Goal: Task Accomplishment & Management: Manage account settings

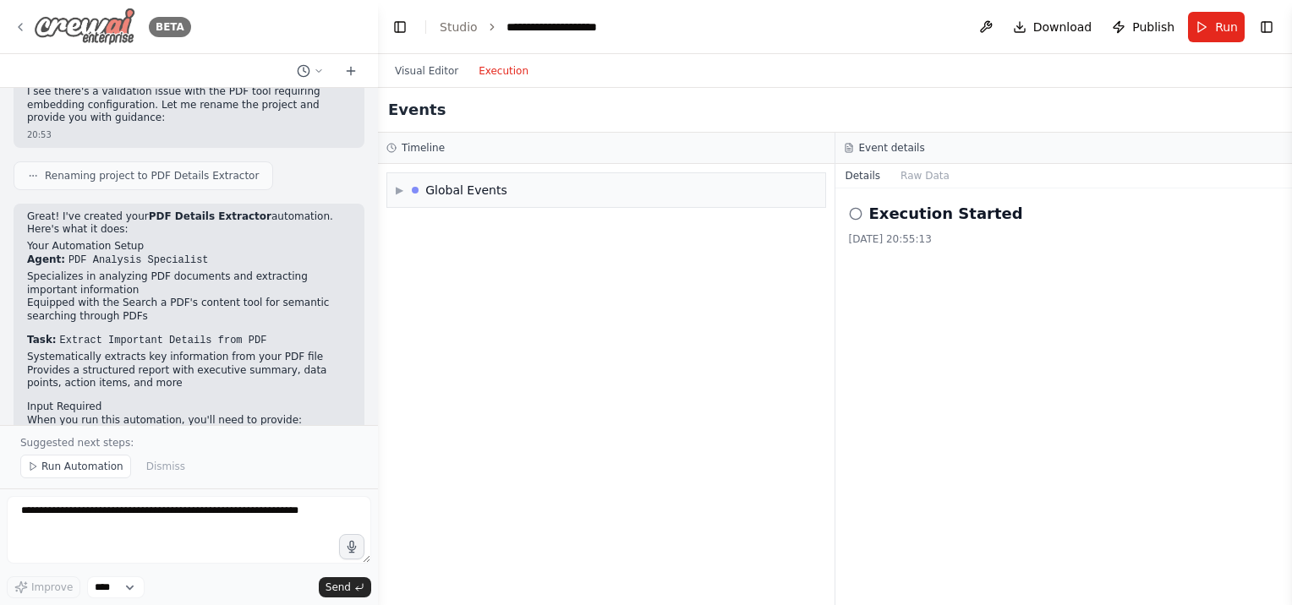
click at [63, 37] on img at bounding box center [84, 27] width 101 height 38
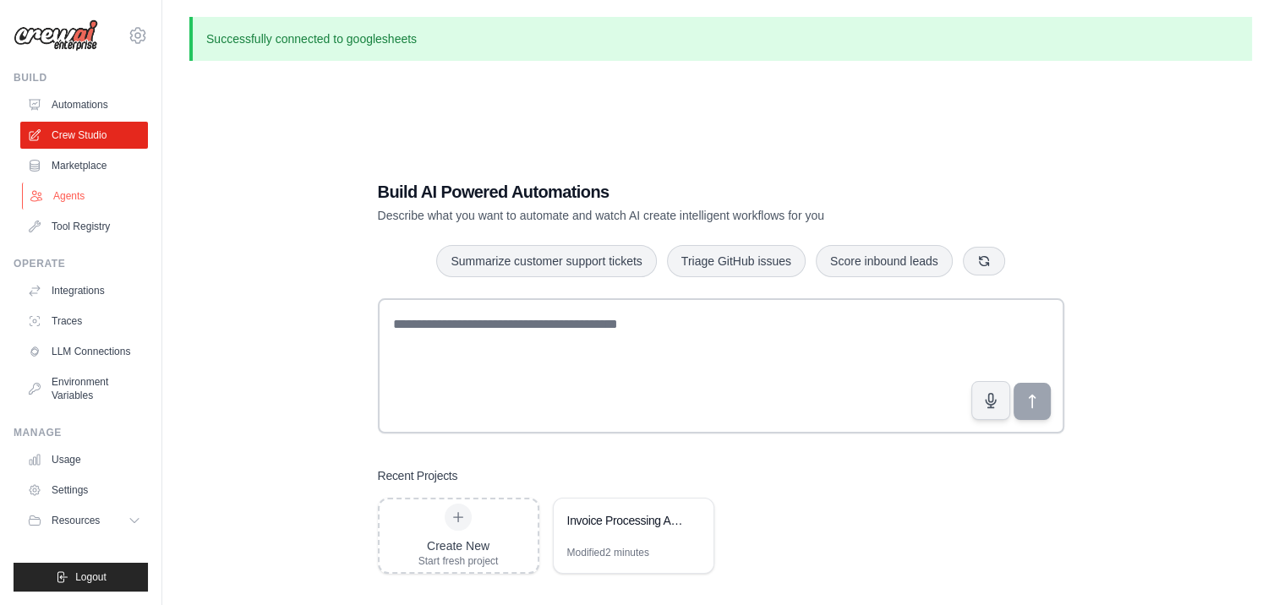
click at [67, 200] on link "Agents" at bounding box center [86, 196] width 128 height 27
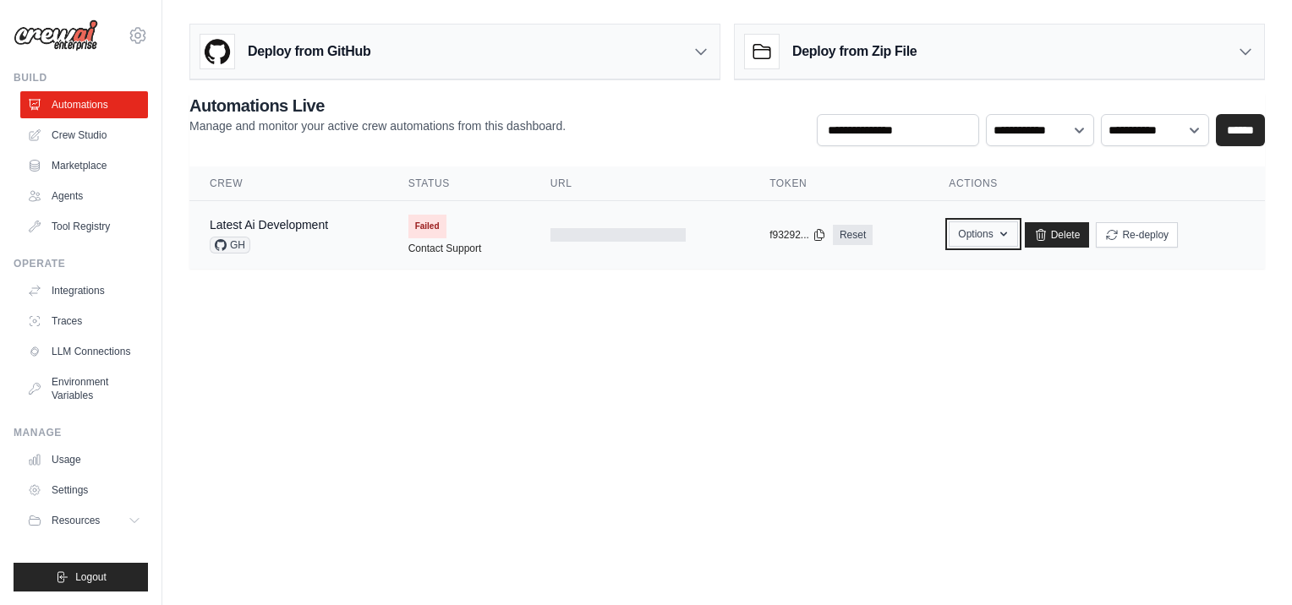
click at [1013, 237] on button "Options" at bounding box center [982, 233] width 68 height 25
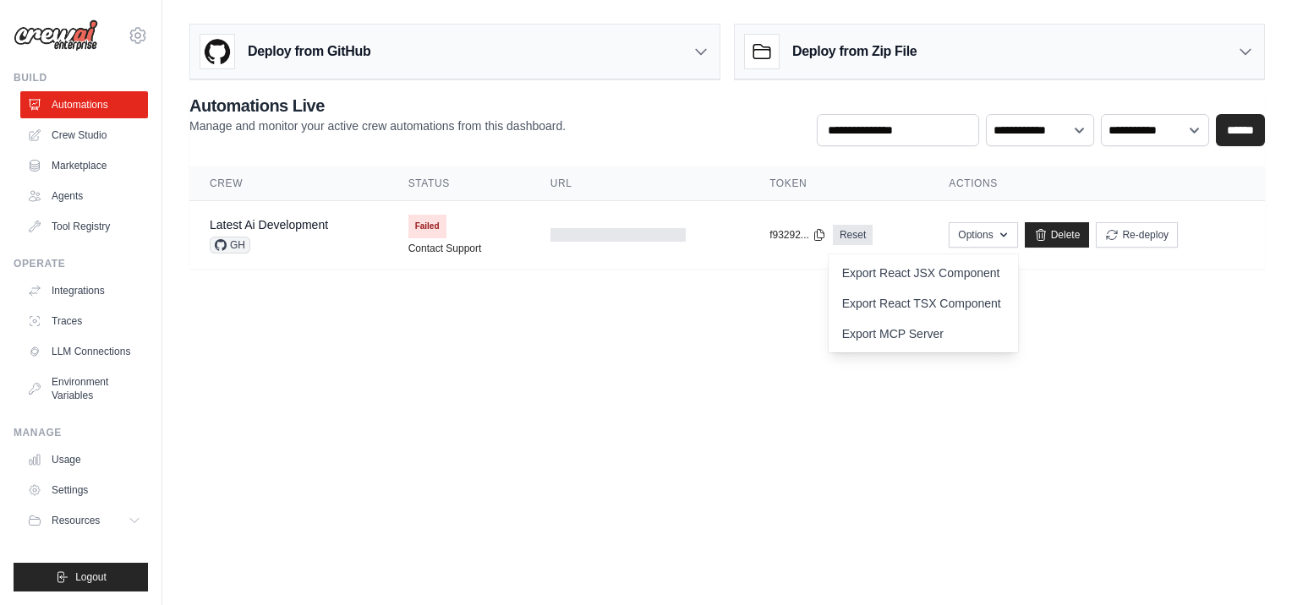
click at [1052, 335] on body "jogayondev@ie.gt.com Settings Build Automations Crew Studio" at bounding box center [646, 302] width 1292 height 605
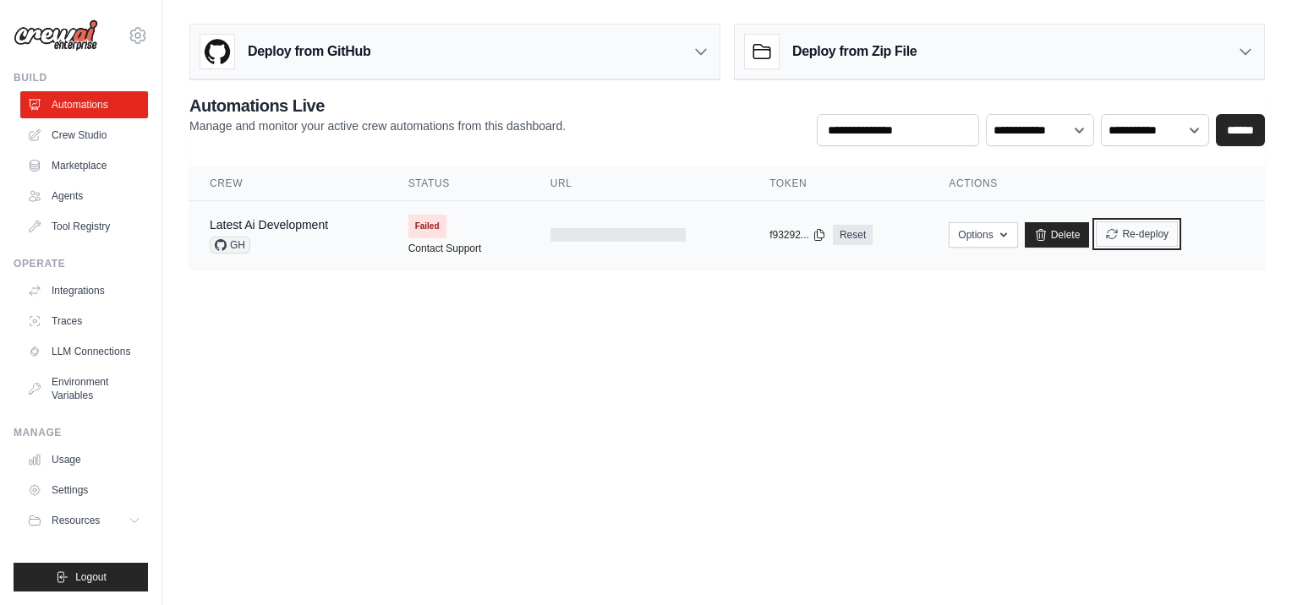
click at [1152, 238] on button "Re-deploy" at bounding box center [1137, 233] width 82 height 25
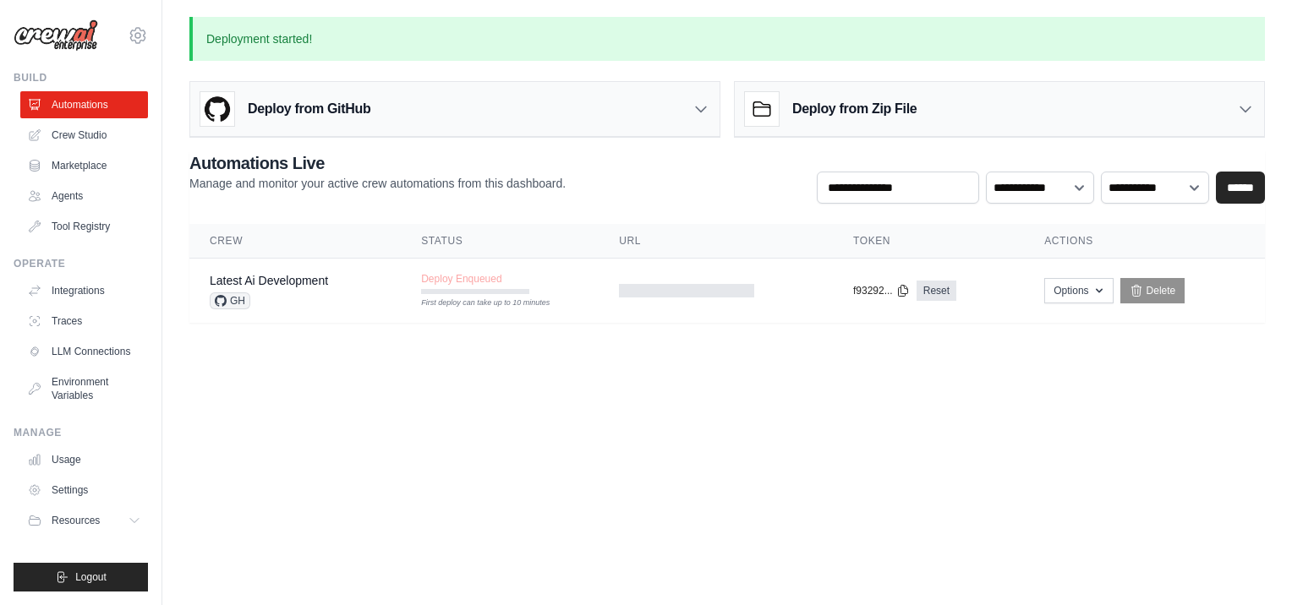
click at [1211, 117] on div "Deploy from Zip File" at bounding box center [999, 109] width 529 height 55
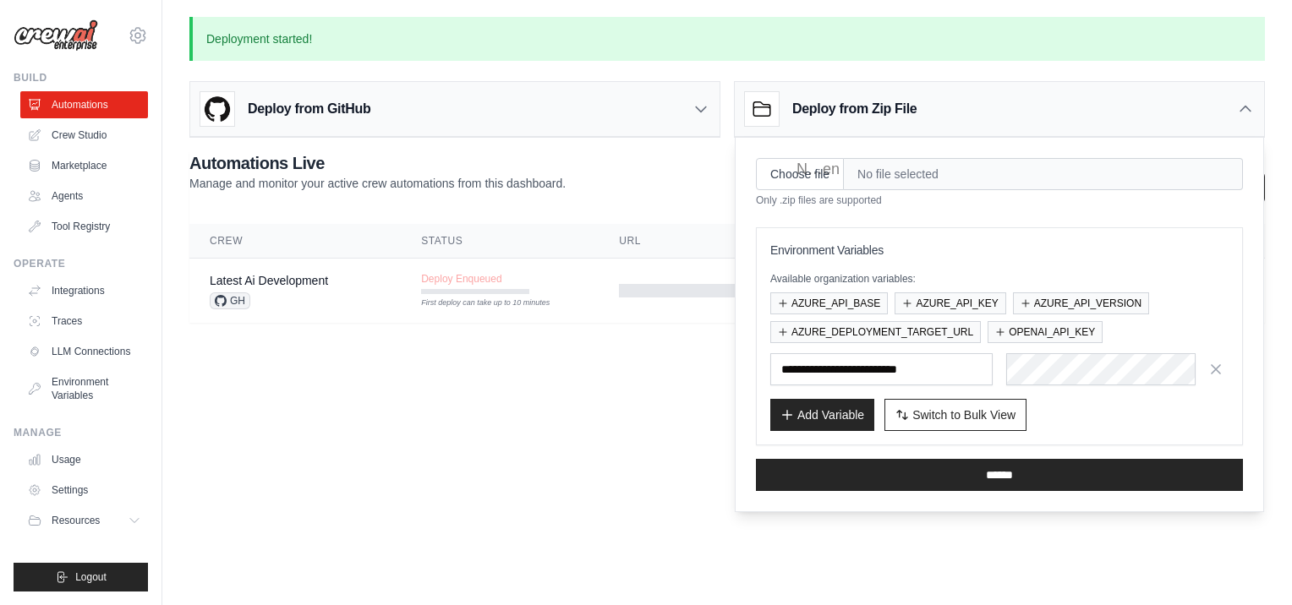
click at [631, 440] on body "jogayondev@ie.gt.com Settings Build Automations Crew Studio" at bounding box center [646, 302] width 1292 height 605
click at [709, 111] on div "Deploy from GitHub" at bounding box center [454, 109] width 529 height 55
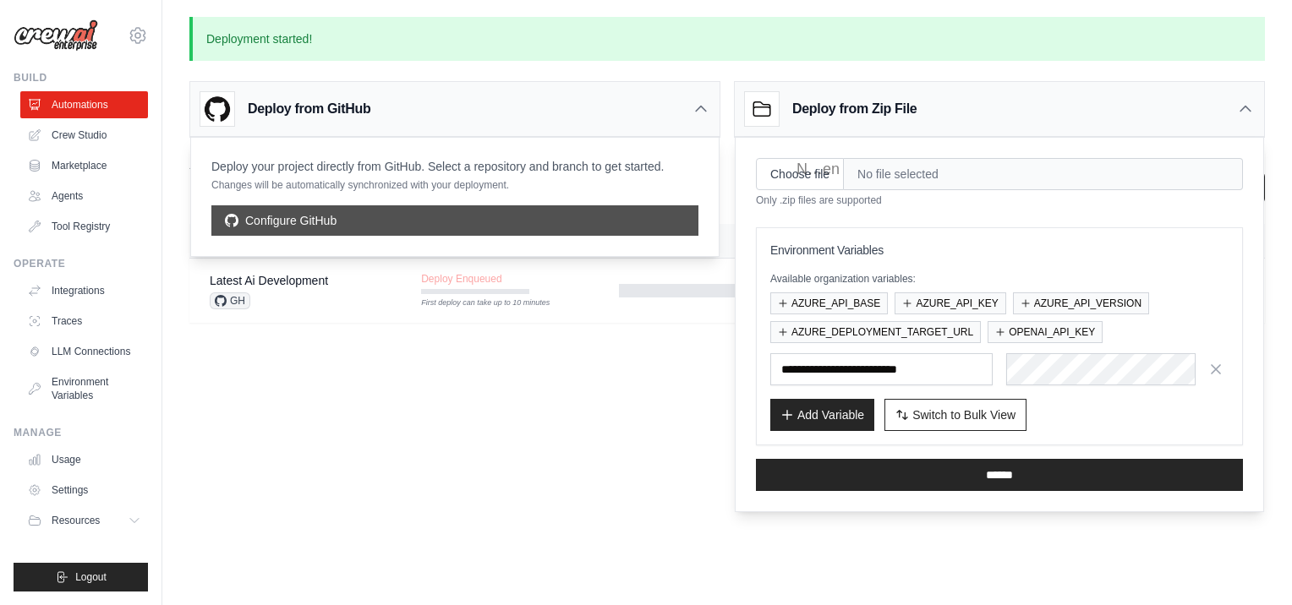
click at [304, 213] on link "Configure GitHub" at bounding box center [454, 220] width 487 height 30
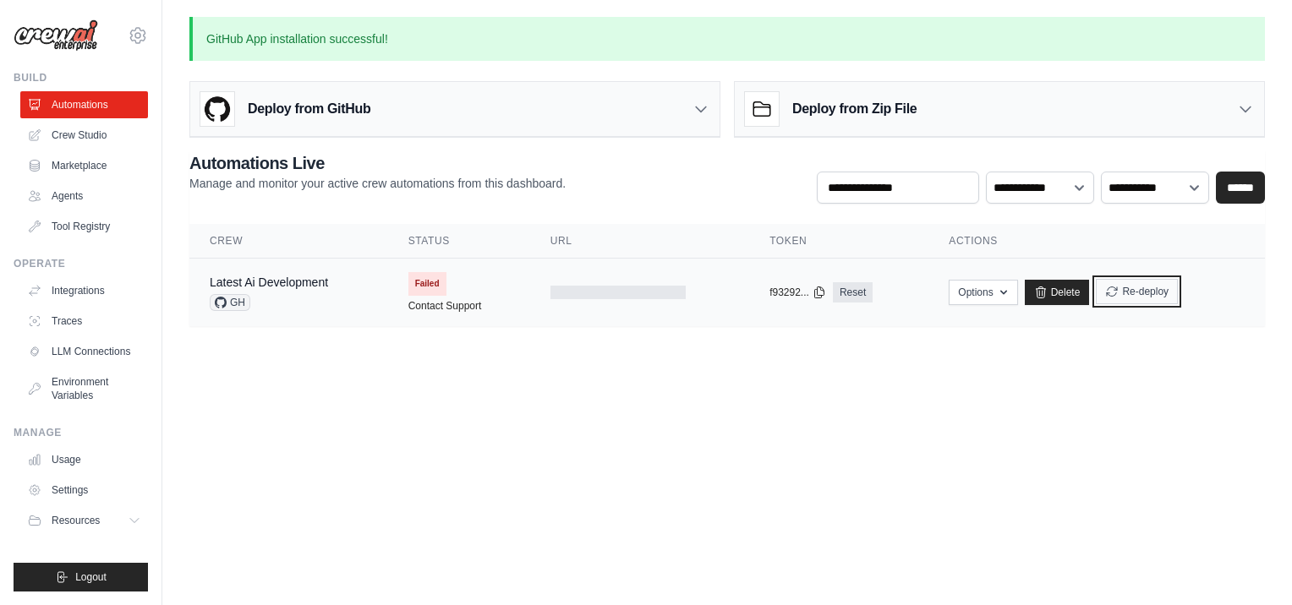
click at [1123, 298] on button "Re-deploy" at bounding box center [1137, 291] width 82 height 25
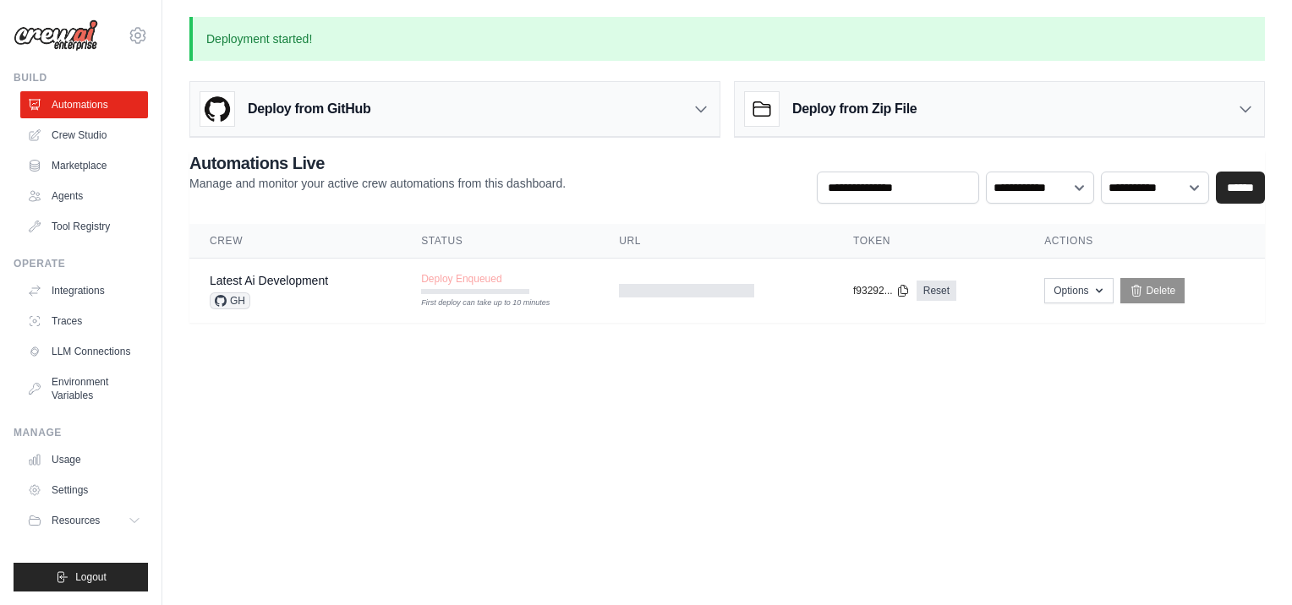
click at [692, 369] on body "jogayondev@ie.gt.com Settings Build Automations Crew Studio" at bounding box center [646, 302] width 1292 height 605
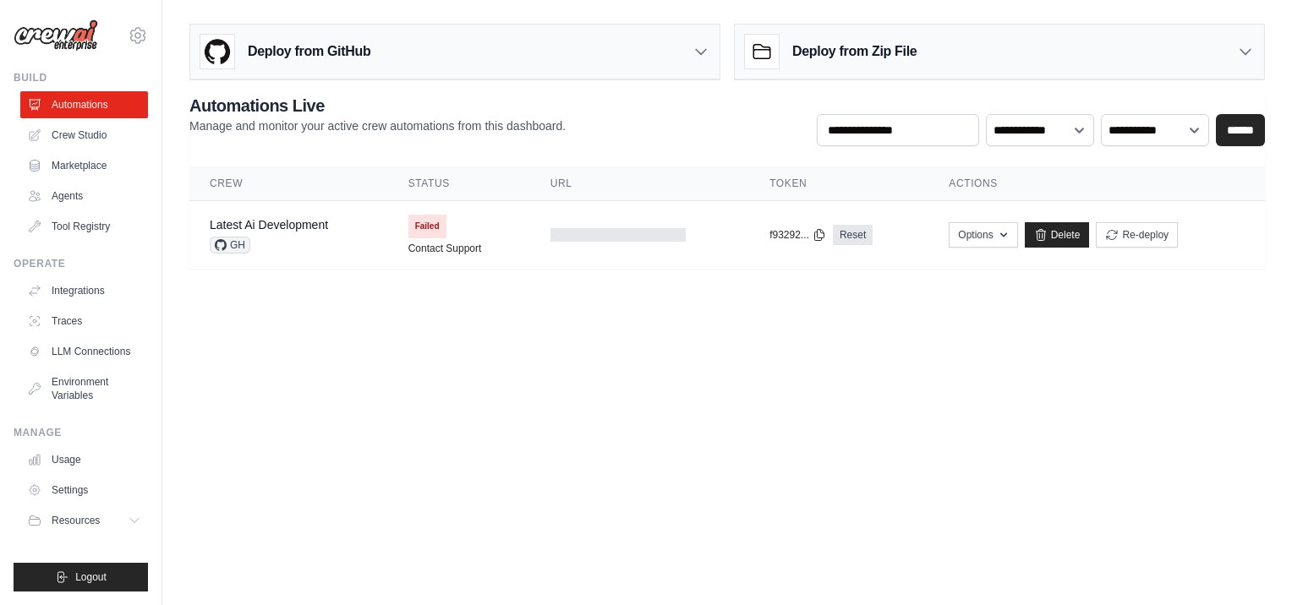
type input "**********"
click at [659, 57] on div "Deploy from GitHub" at bounding box center [454, 52] width 529 height 55
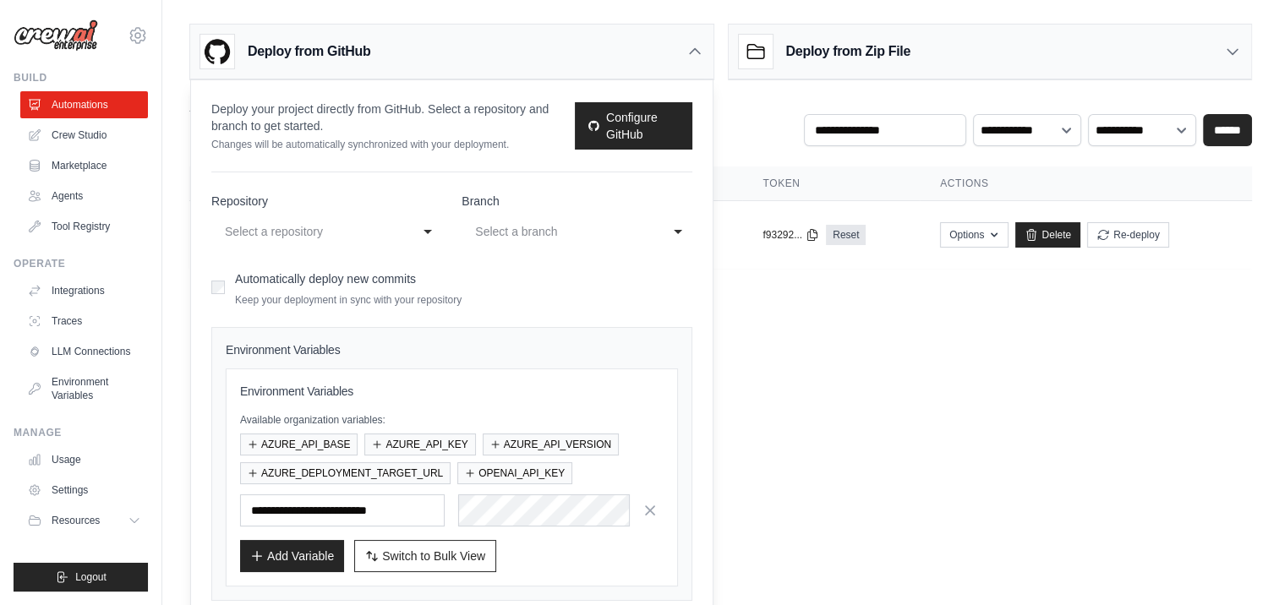
click at [420, 220] on div "**********" at bounding box center [326, 231] width 230 height 30
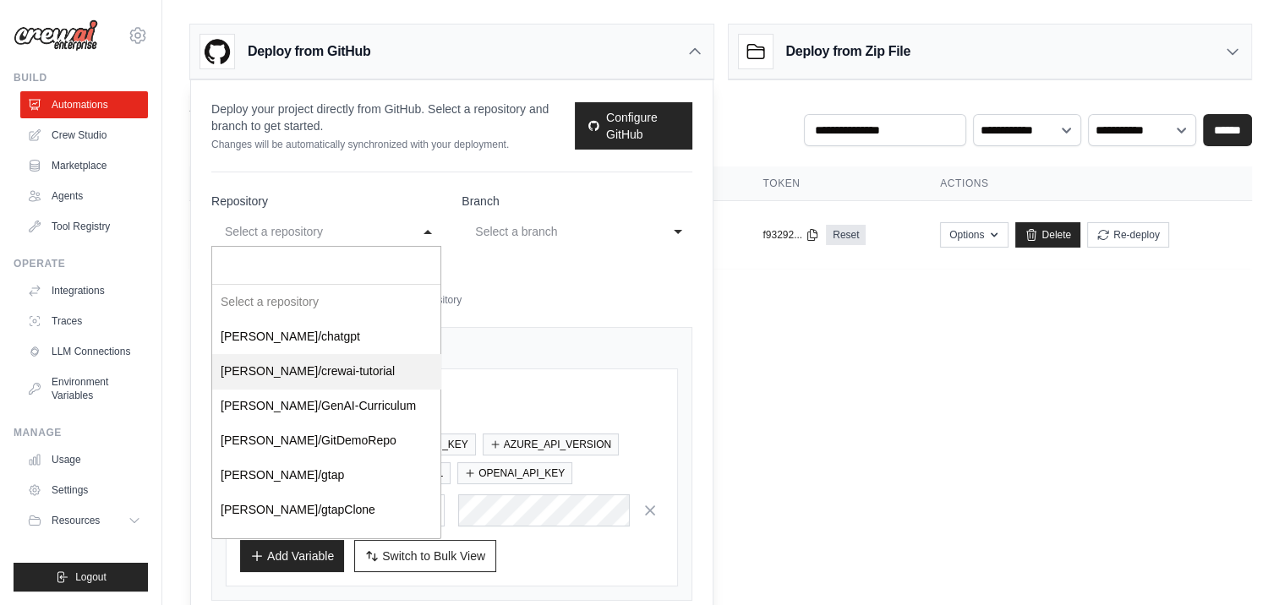
select select "**********"
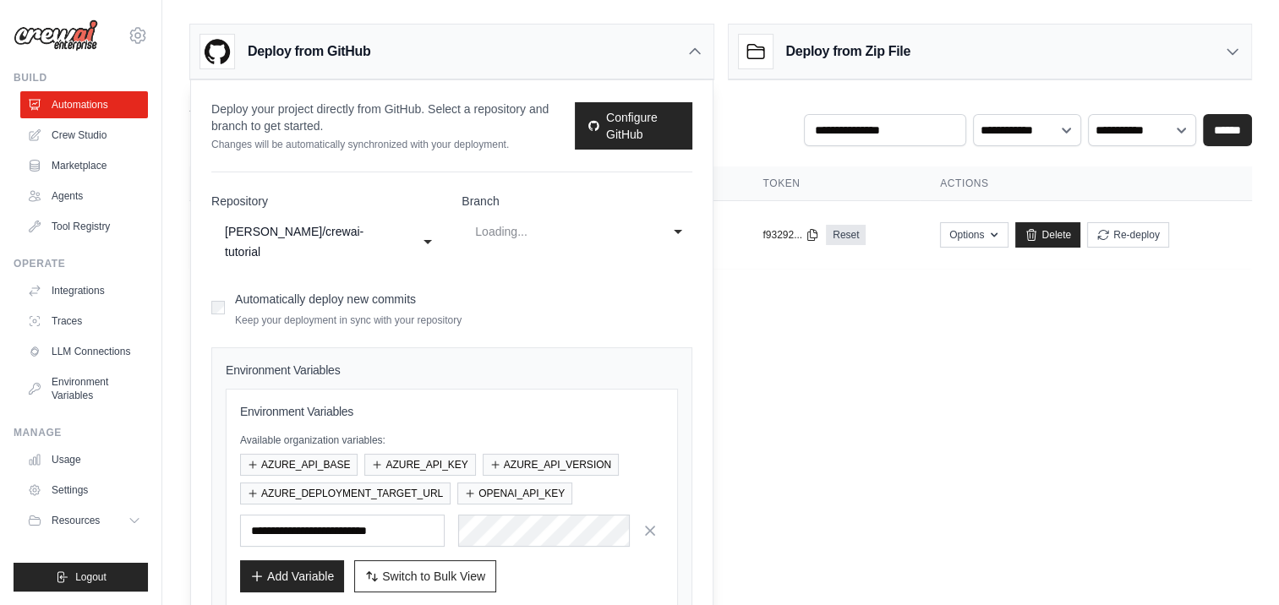
select select "****"
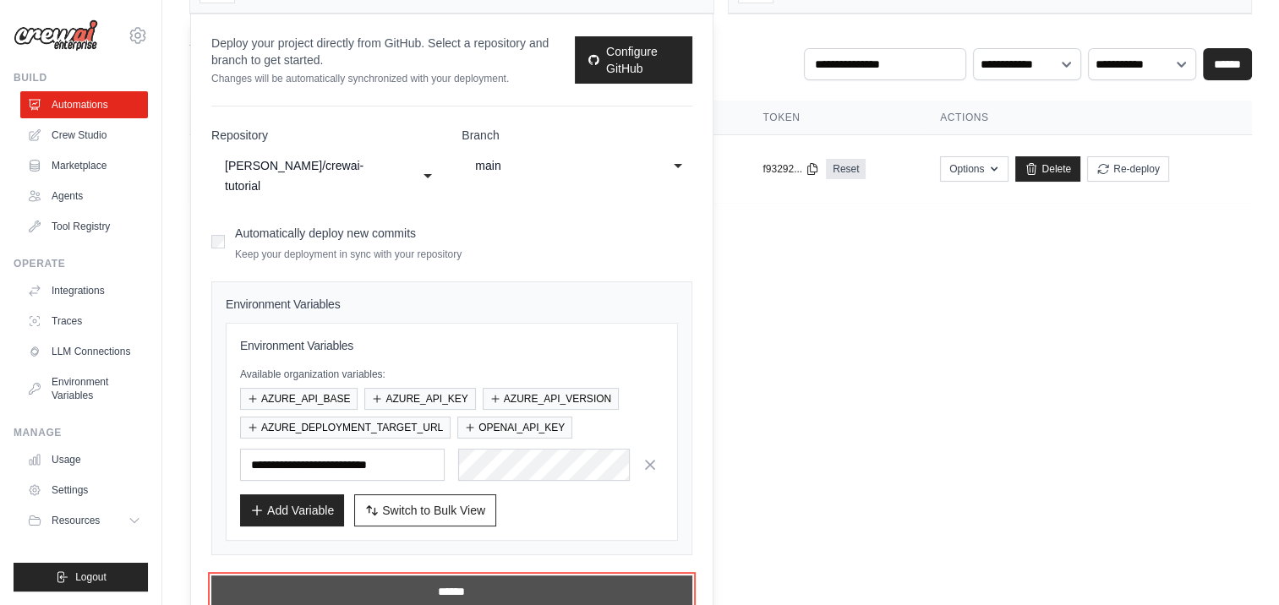
click at [449, 576] on input "******" at bounding box center [451, 592] width 481 height 32
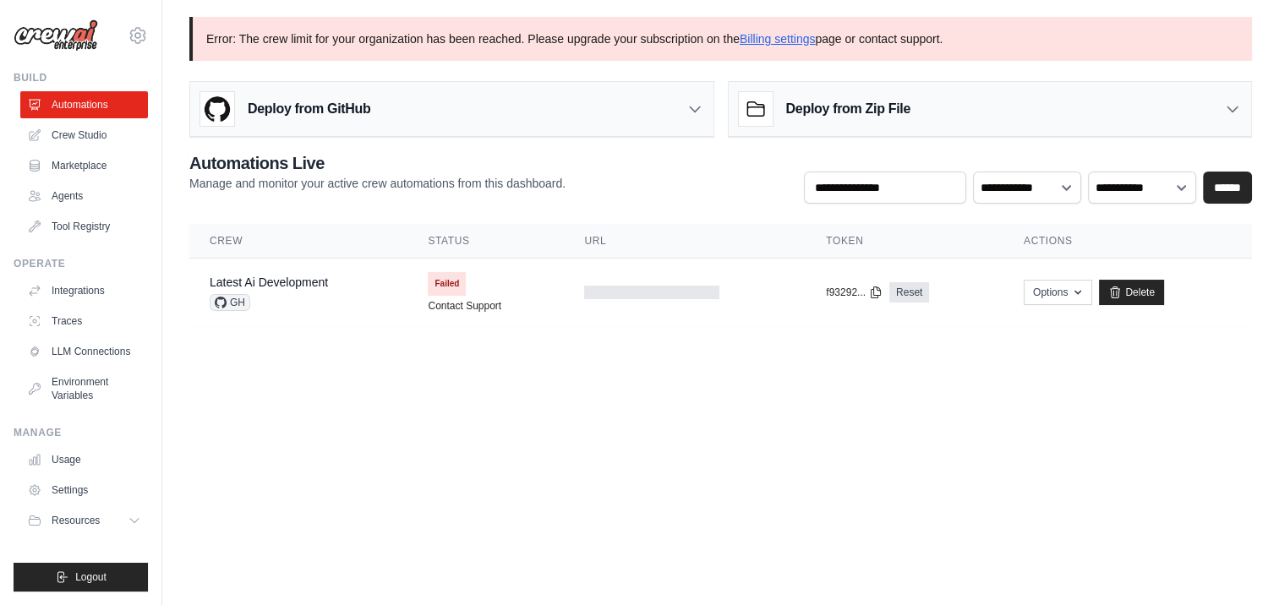
scroll to position [0, 0]
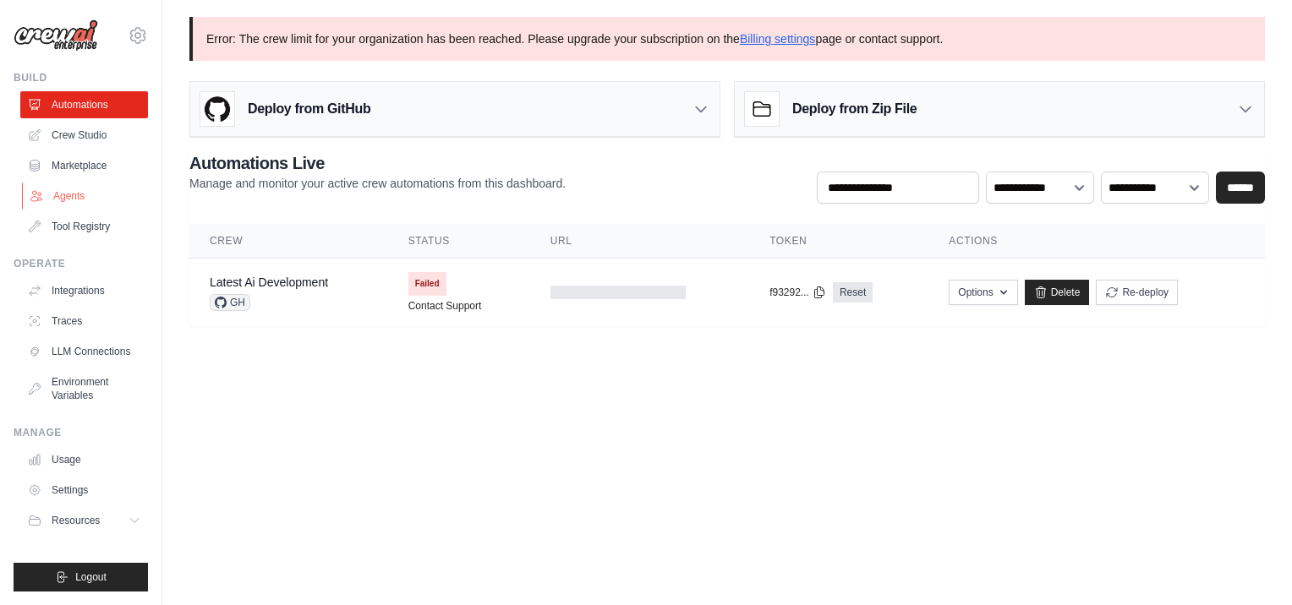
click at [79, 189] on link "Agents" at bounding box center [86, 196] width 128 height 27
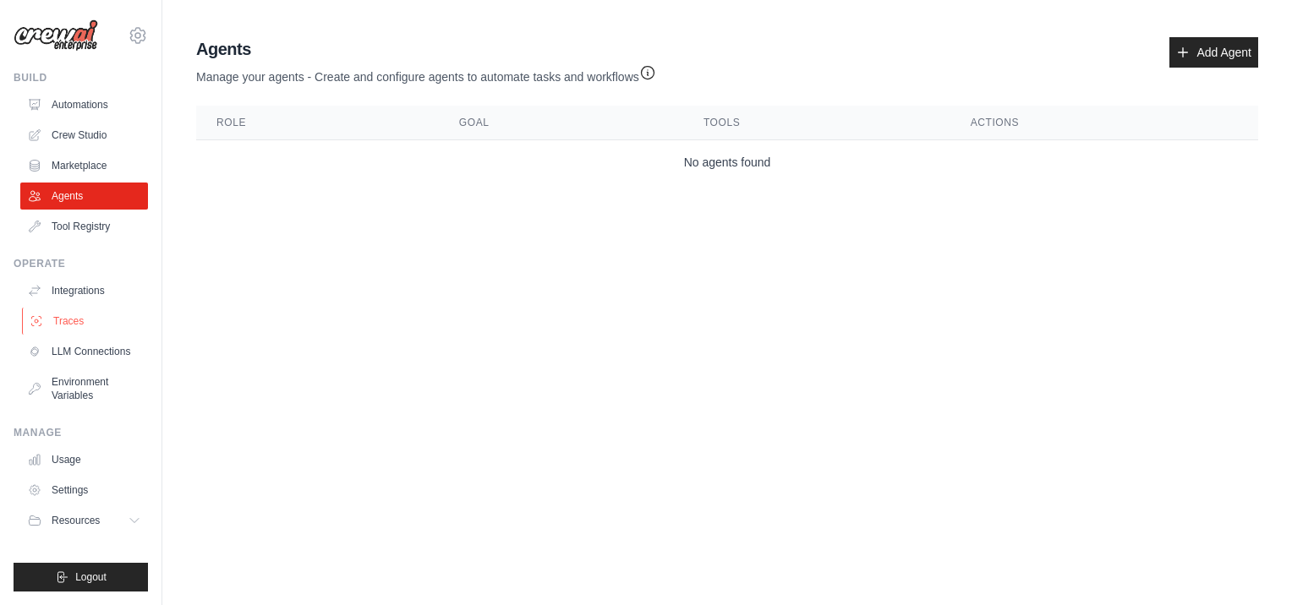
click at [61, 321] on link "Traces" at bounding box center [86, 321] width 128 height 27
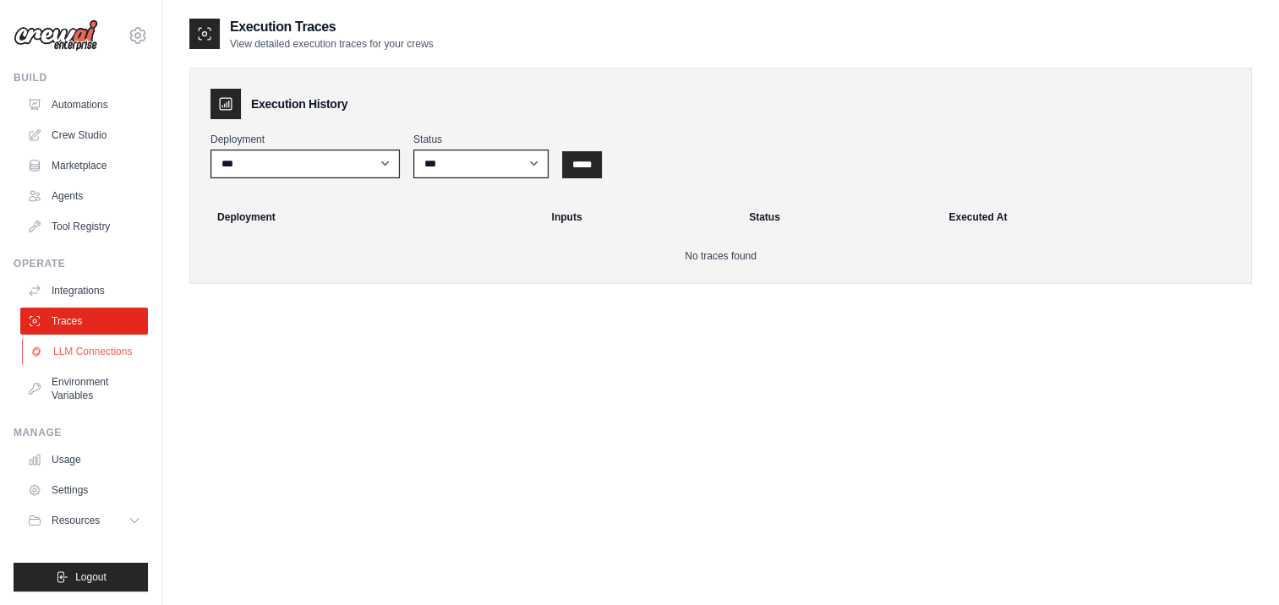
click at [75, 348] on link "LLM Connections" at bounding box center [86, 351] width 128 height 27
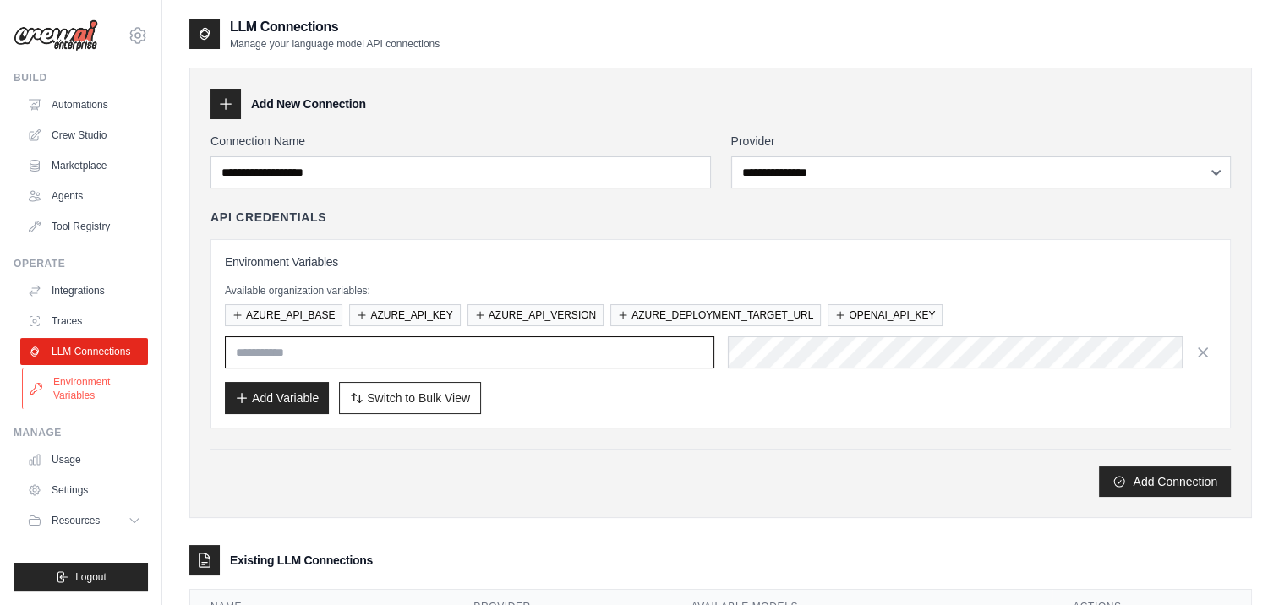
type input "**********"
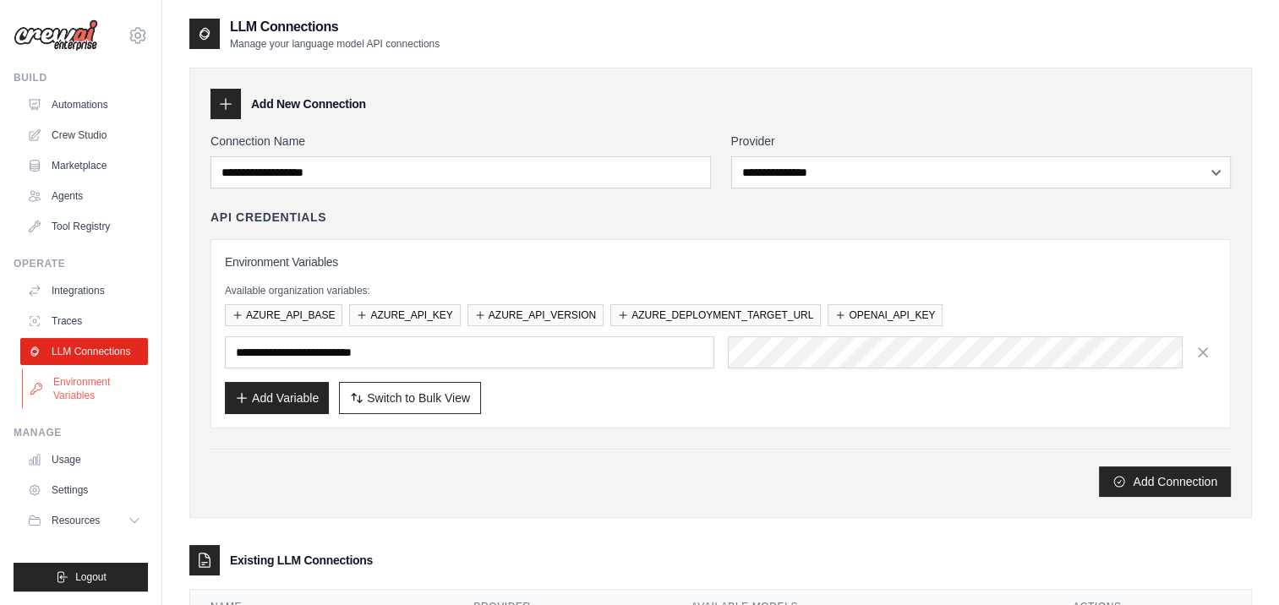
click at [77, 378] on link "Environment Variables" at bounding box center [86, 389] width 128 height 41
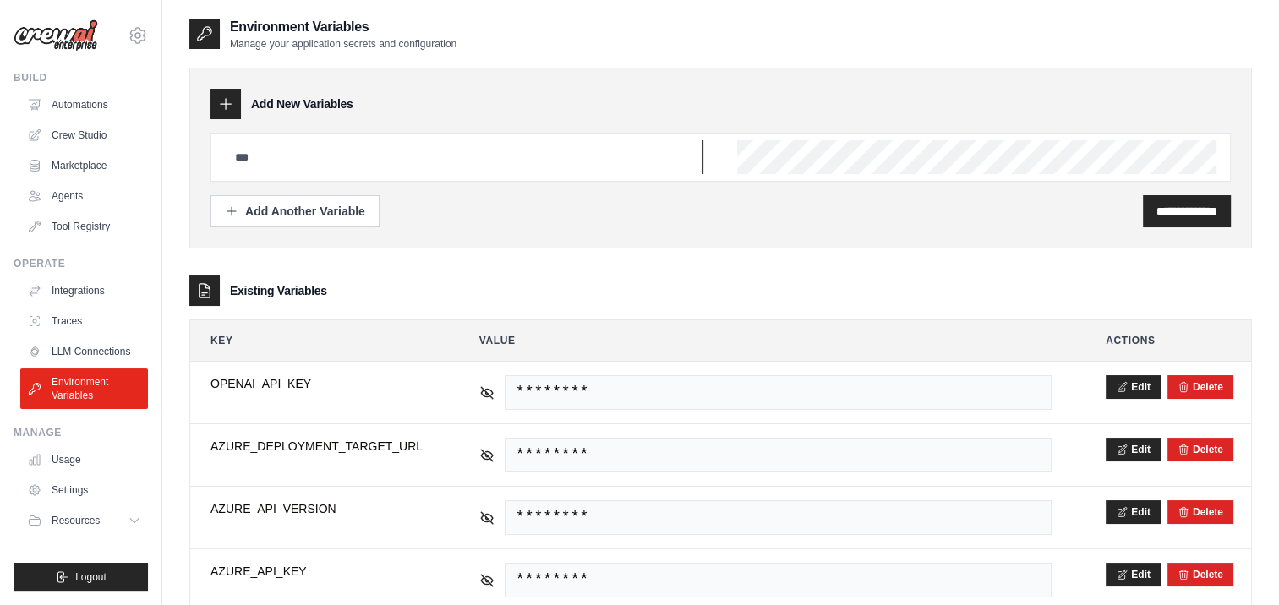
type input "**********"
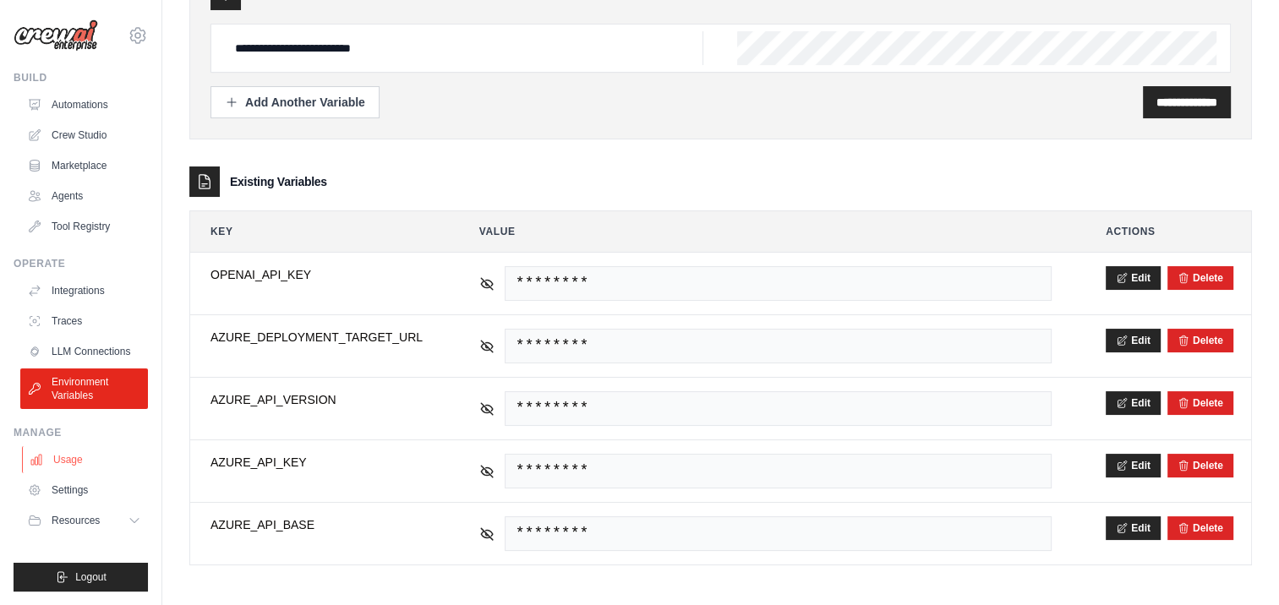
click at [76, 453] on link "Usage" at bounding box center [86, 459] width 128 height 27
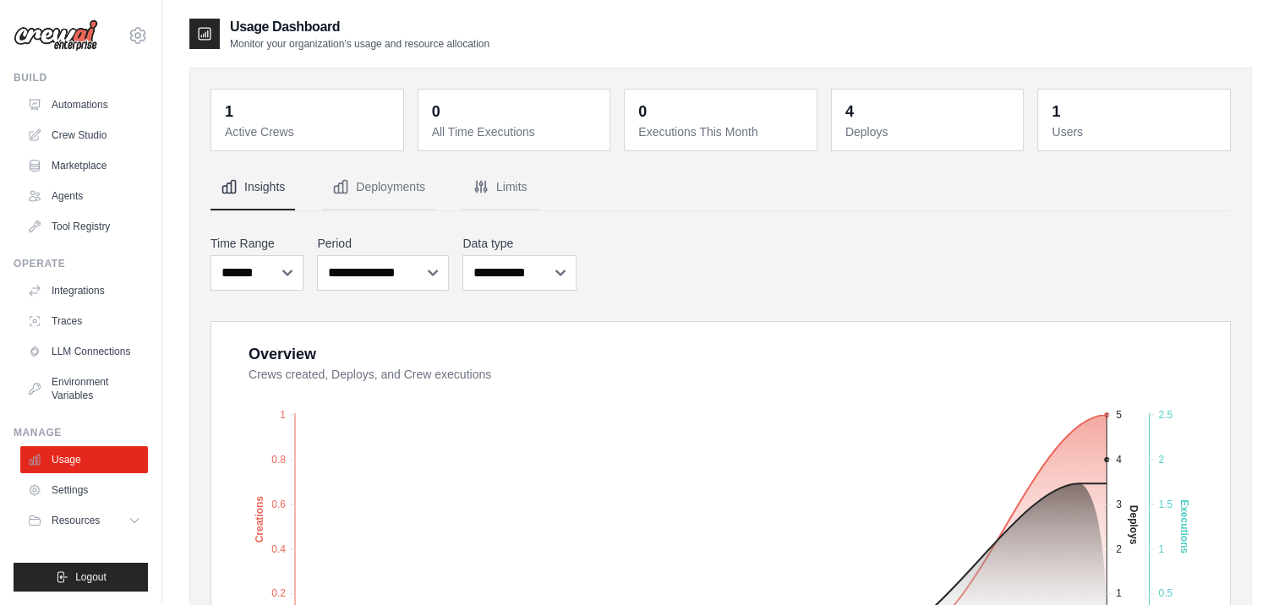
click at [57, 37] on img at bounding box center [56, 35] width 85 height 32
click at [140, 39] on icon at bounding box center [138, 35] width 20 height 20
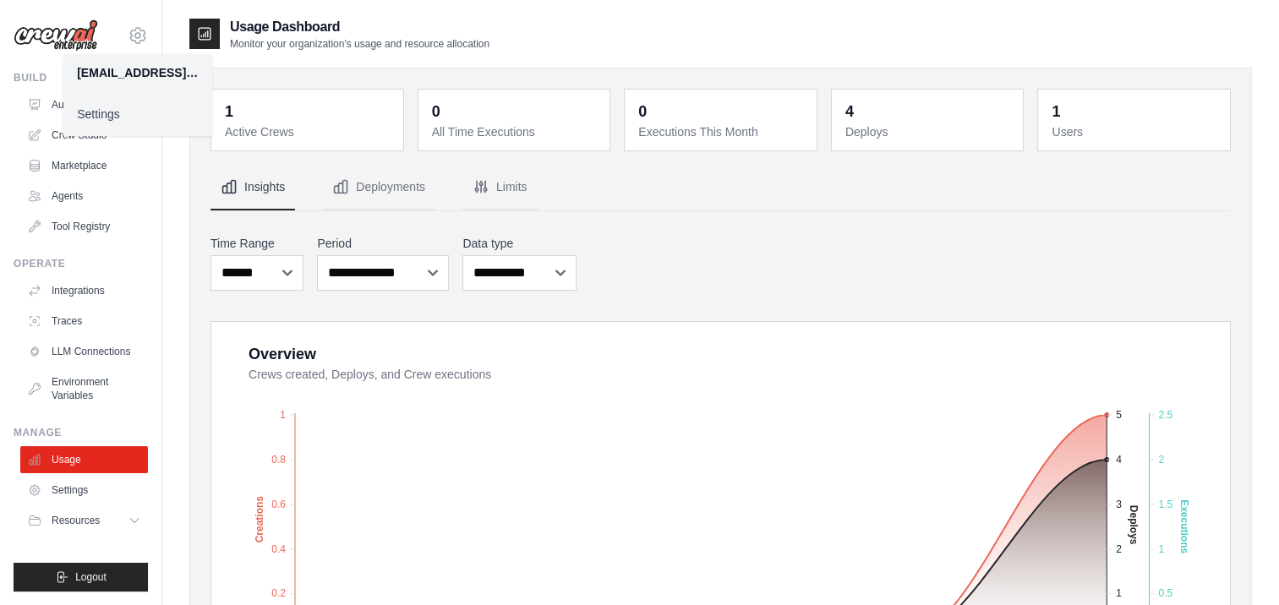
click at [112, 117] on link "Settings" at bounding box center [137, 114] width 149 height 30
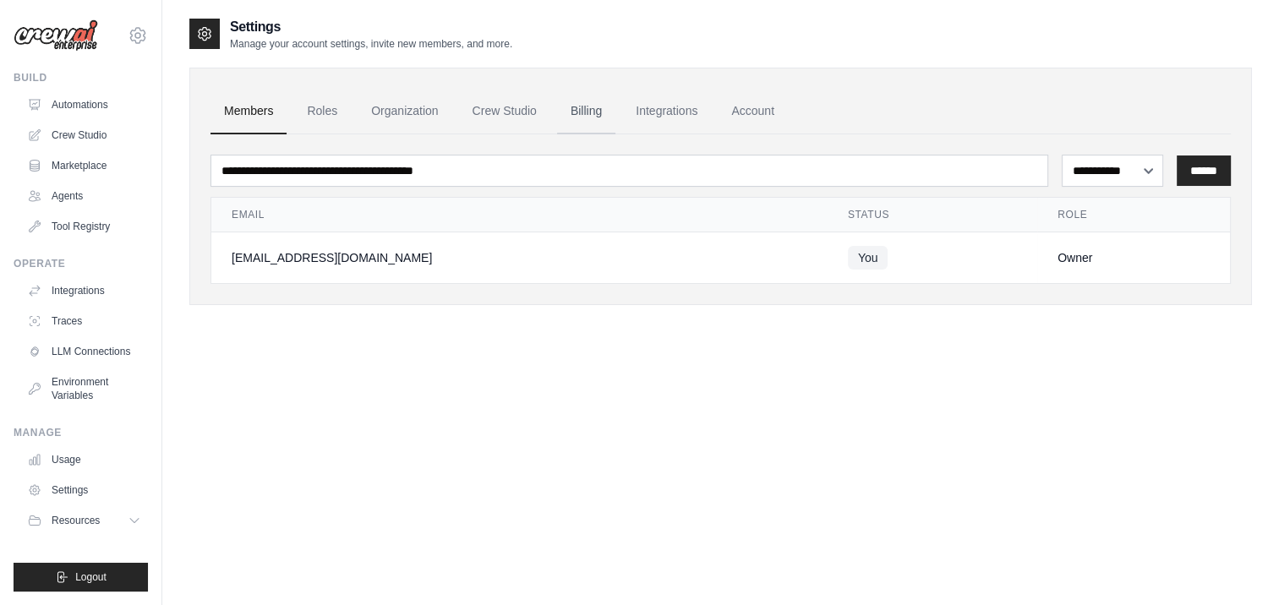
click at [590, 115] on link "Billing" at bounding box center [586, 112] width 58 height 46
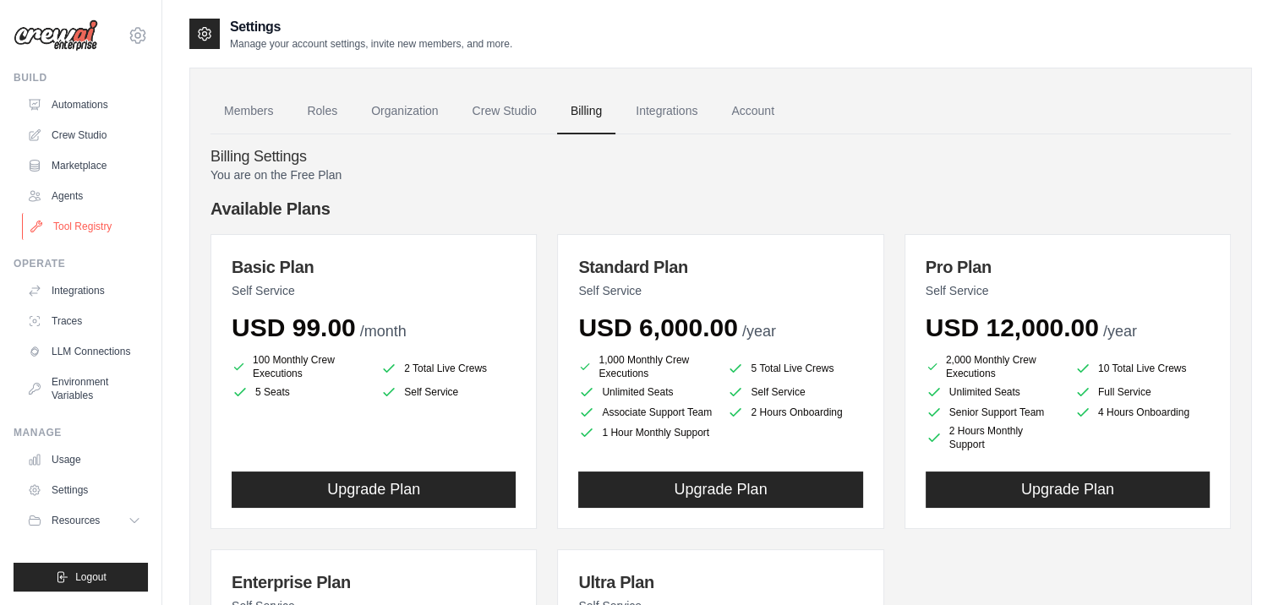
click at [57, 222] on link "Tool Registry" at bounding box center [86, 226] width 128 height 27
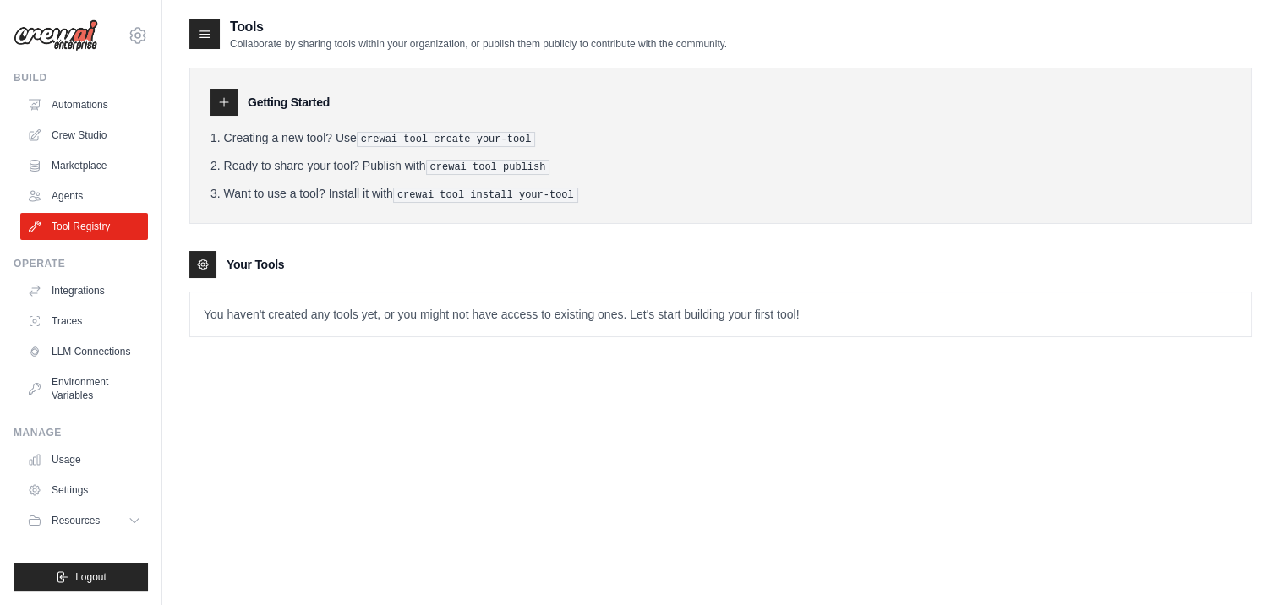
click at [227, 105] on icon at bounding box center [224, 103] width 14 height 14
click at [224, 101] on icon at bounding box center [224, 102] width 8 height 8
click at [199, 260] on icon at bounding box center [203, 265] width 14 height 14
click at [198, 260] on icon at bounding box center [203, 265] width 14 height 14
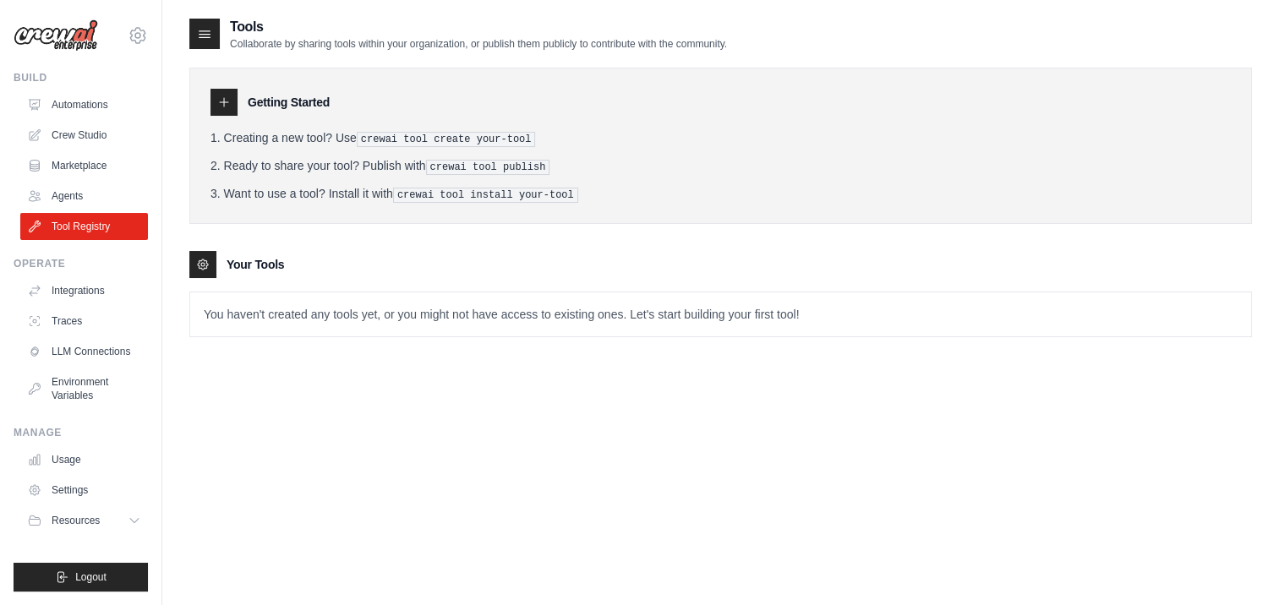
click at [197, 260] on icon at bounding box center [203, 265] width 14 height 14
click at [227, 101] on icon at bounding box center [224, 102] width 8 height 8
click at [76, 291] on link "Integrations" at bounding box center [86, 290] width 128 height 27
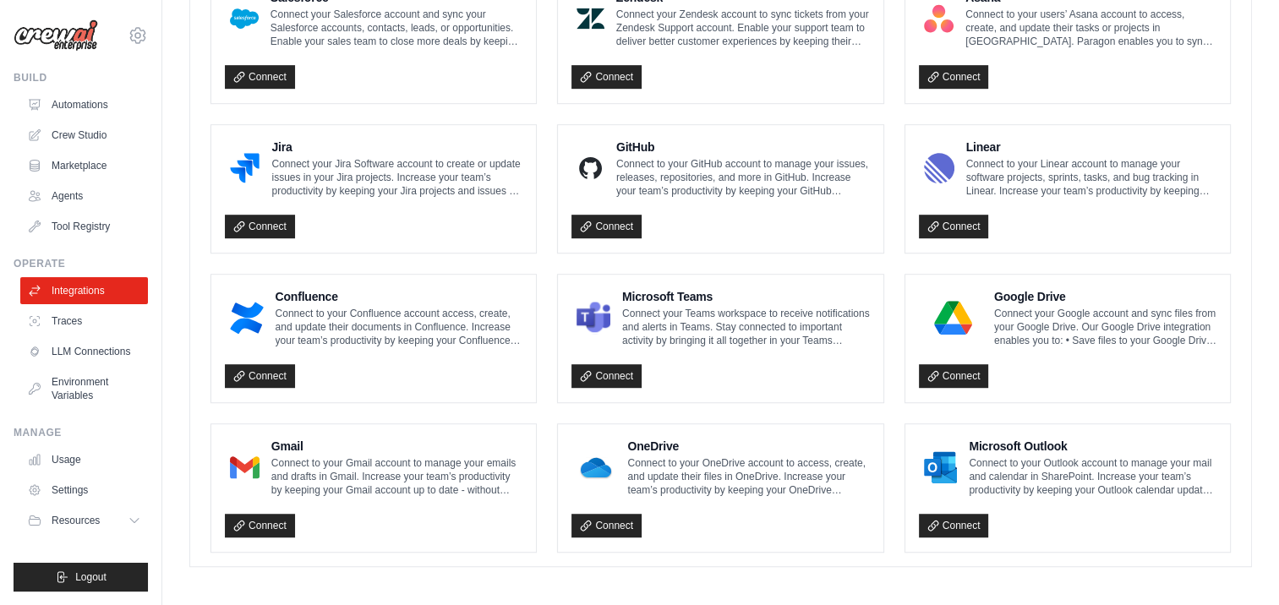
scroll to position [727, 0]
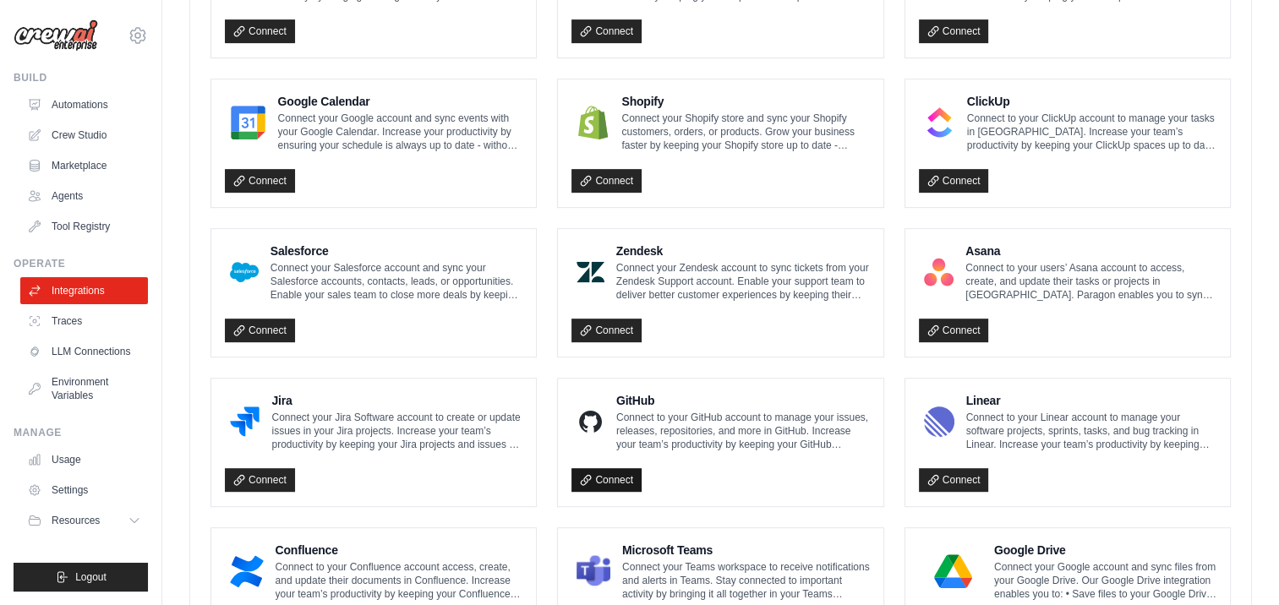
click at [613, 470] on link "Connect" at bounding box center [606, 480] width 70 height 24
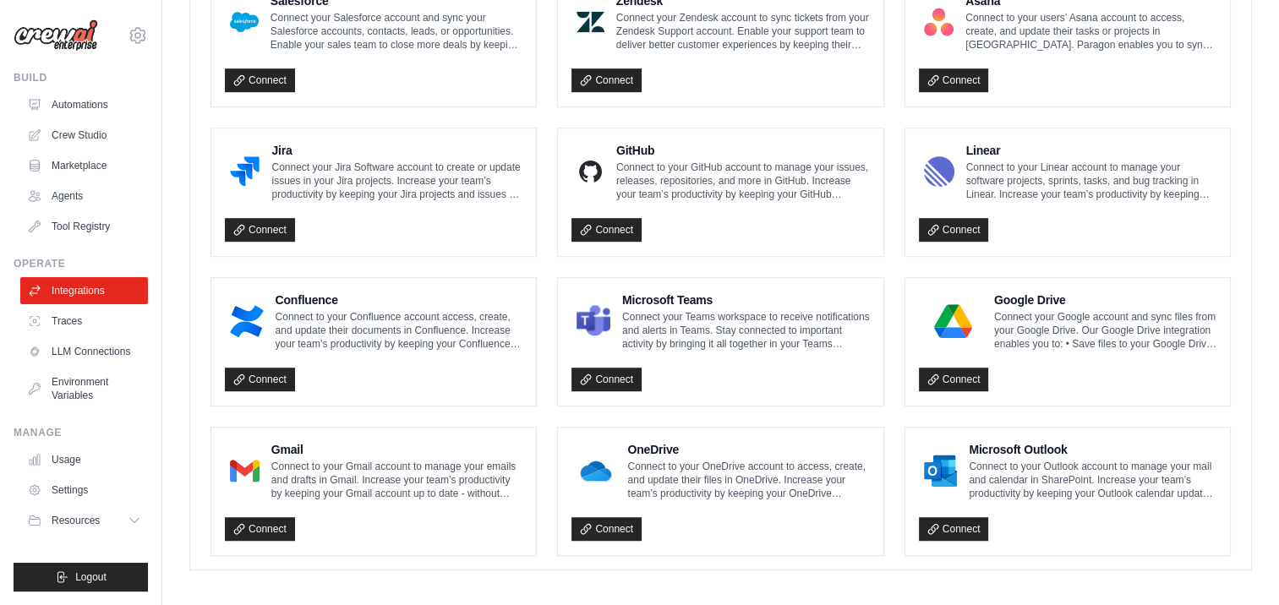
scroll to position [981, 0]
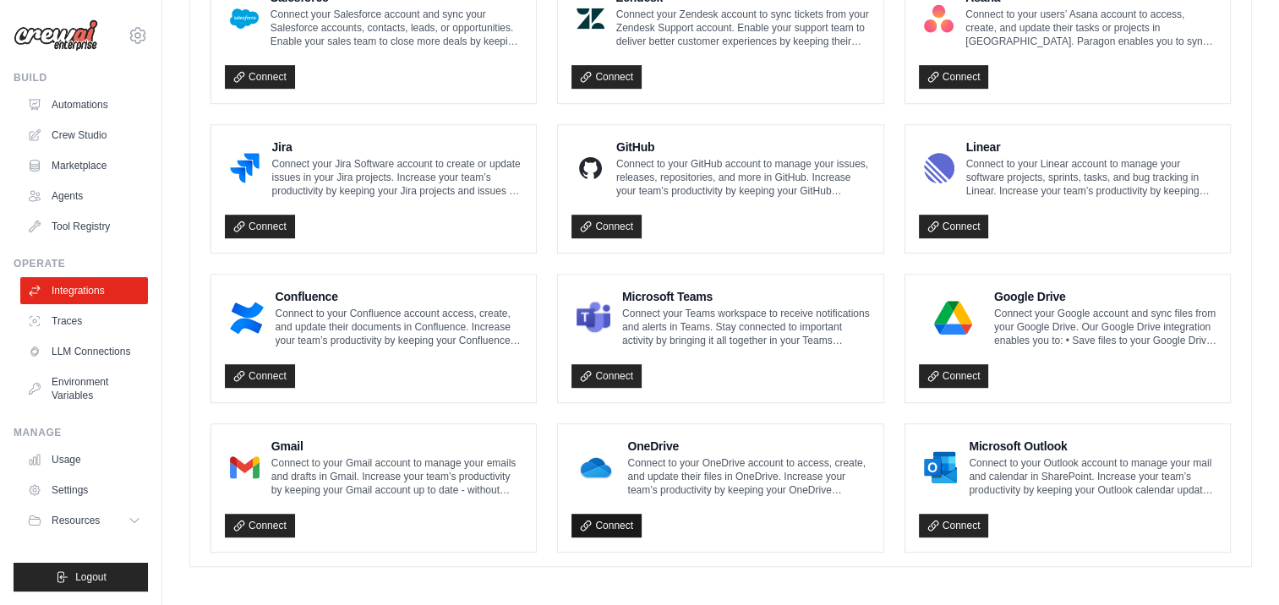
click at [591, 521] on icon at bounding box center [586, 525] width 9 height 9
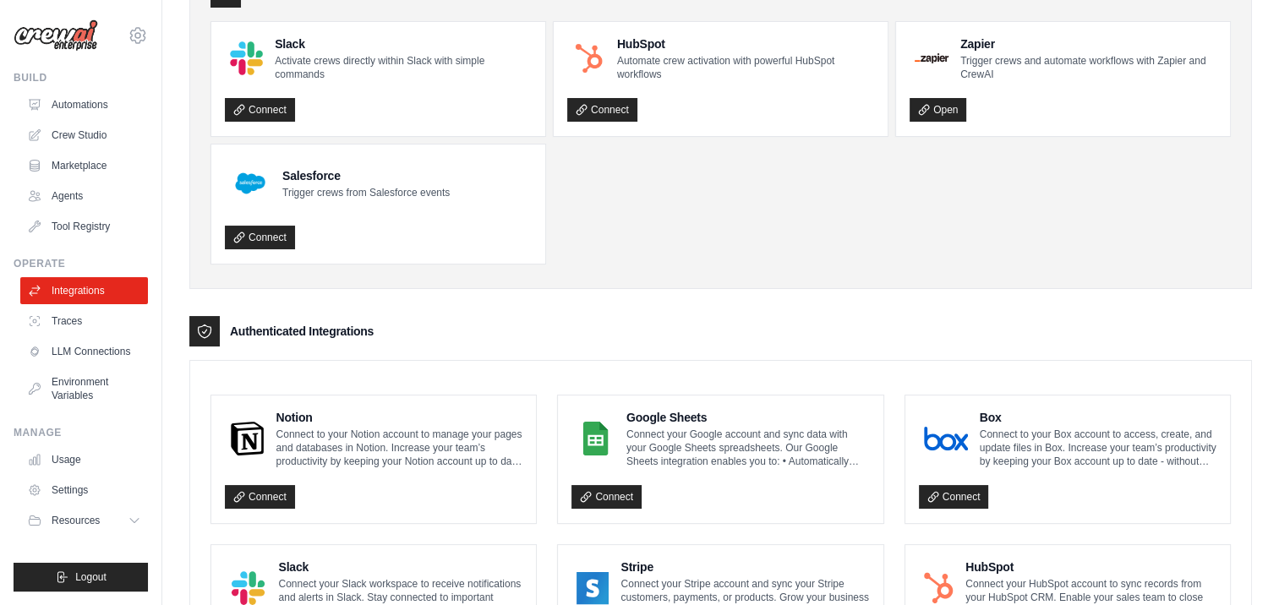
scroll to position [0, 0]
